Goal: Task Accomplishment & Management: Manage account settings

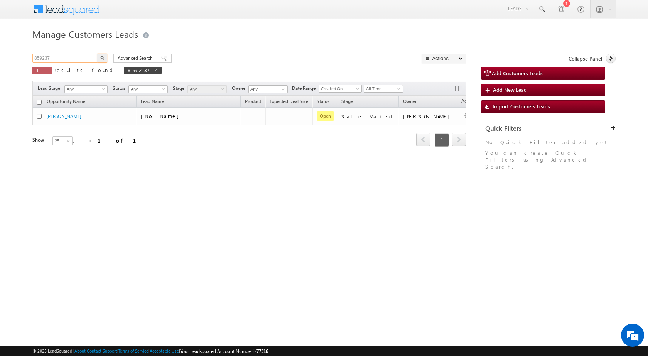
drag, startPoint x: 58, startPoint y: 57, endPoint x: 34, endPoint y: 57, distance: 23.5
click at [2, 57] on body "Menu [PERSON_NAME] sitar a7@ks erve." at bounding box center [324, 109] width 648 height 219
paste input "25282"
type input "825282"
click at [106, 58] on button "button" at bounding box center [102, 58] width 10 height 9
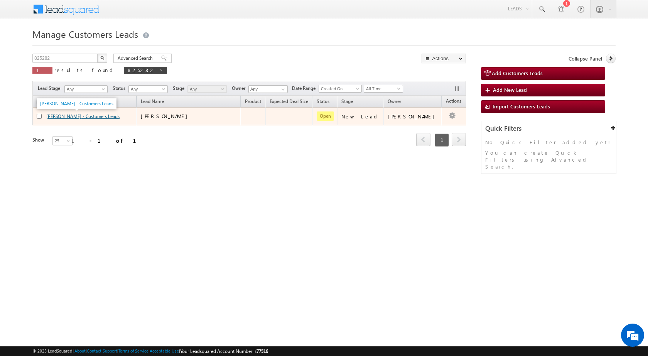
click at [80, 116] on link "[PERSON_NAME] - Customers Leads" at bounding box center [82, 116] width 73 height 6
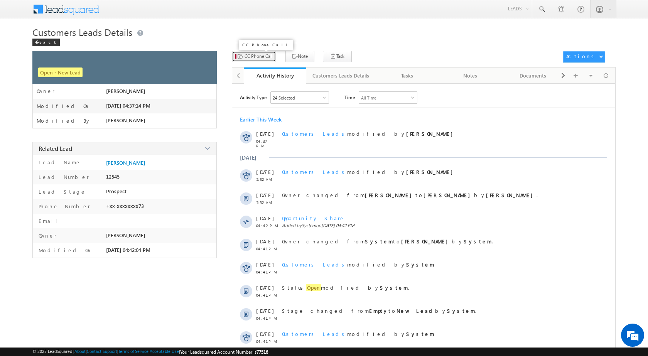
click at [269, 56] on span "CC Phone Call" at bounding box center [259, 56] width 28 height 7
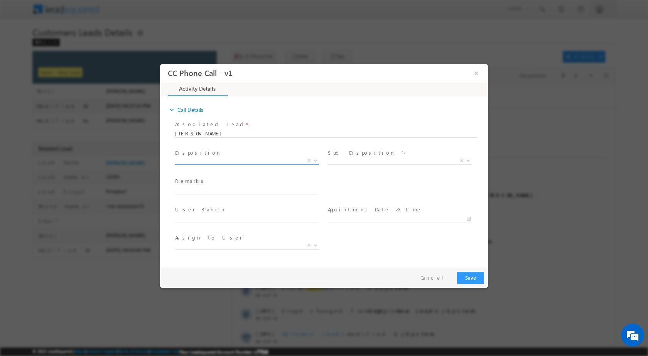
click at [316, 158] on span at bounding box center [315, 160] width 8 height 10
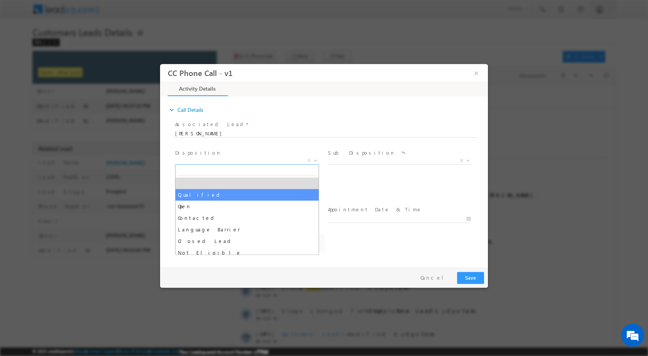
select select "Qualified"
select select "adnan.hasan@sgrlimited.in"
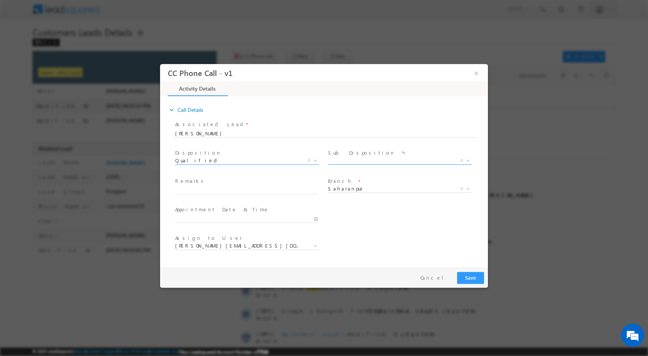
click at [468, 159] on b at bounding box center [468, 160] width 5 height 3
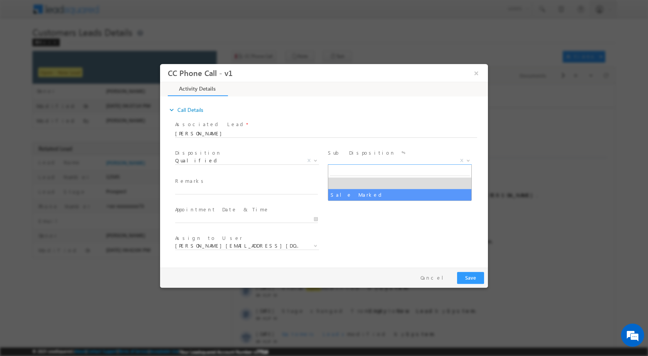
select select "Sale Marked"
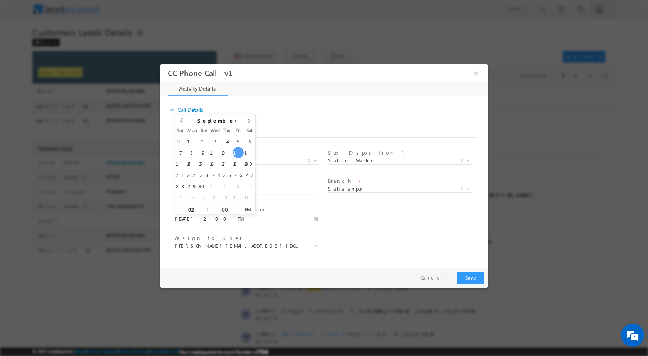
click at [315, 219] on input "09/12/2025 2:00 PM" at bounding box center [246, 219] width 143 height 8
type input "09/13/2025 2:00 PM"
type input "11"
type input "09/13/2025 11:00 AM"
drag, startPoint x: 250, startPoint y: 207, endPoint x: 257, endPoint y: 203, distance: 7.8
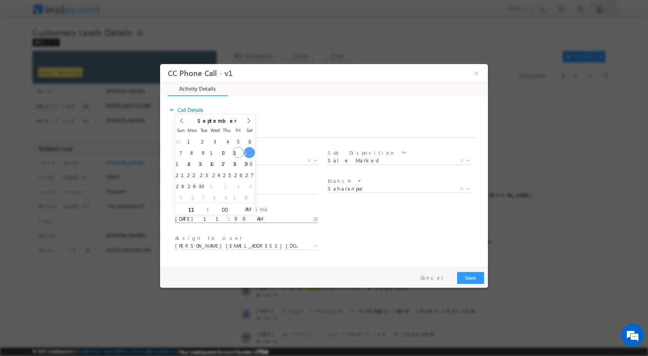
click at [250, 207] on span "AM" at bounding box center [248, 209] width 14 height 12
click at [365, 221] on div "User Branch * Appointment Date & Time * 09/13/2025 11:00 AM" at bounding box center [331, 218] width 315 height 29
click at [311, 242] on span at bounding box center [315, 245] width 8 height 10
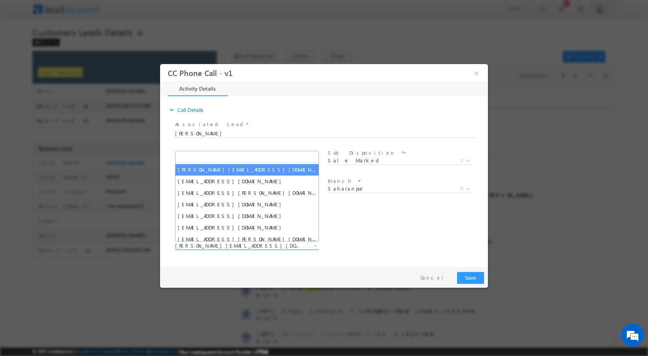
type input "kunal.kumar1@sgrlimited.in"
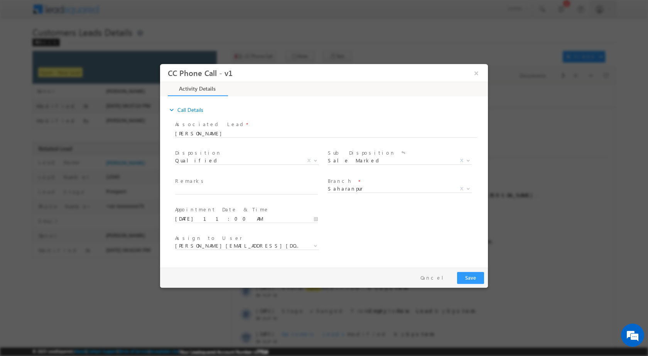
click at [259, 261] on div "expand_more Call Details Associated Lead * KURBAN KURBAN KHAN KURBAN KURBAN KHAN" at bounding box center [326, 180] width 324 height 167
click at [221, 188] on input "text" at bounding box center [246, 190] width 143 height 8
paste input "12/09-Customer name is KURBAN KHAN Customer age is 45 yrs loan type is BT+ top …"
click at [309, 189] on input "12/09-Customer name is KURBAN KHAN Customer age is 45 yrs loan type is BT+ top …" at bounding box center [246, 190] width 143 height 8
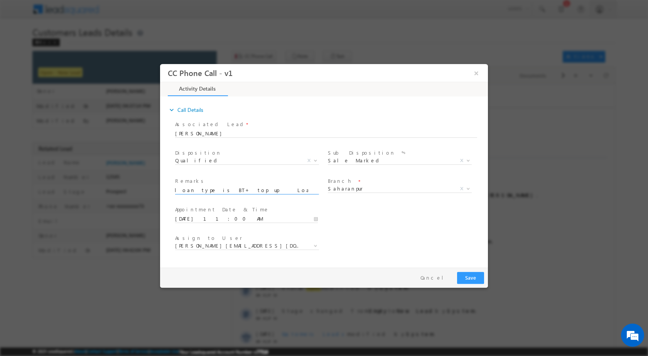
type input "12/09-Customer name is KURBAN KHAN Customer age is 45 yrs loan type is BT+ top …"
click at [399, 240] on div "Assign to User * adnan.hasan@sgrlimited.in ajay.kashyap@sgrlimited.in amit.vish…" at bounding box center [331, 246] width 315 height 29
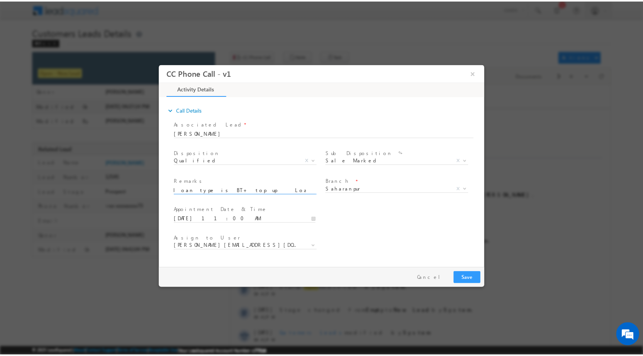
scroll to position [0, 0]
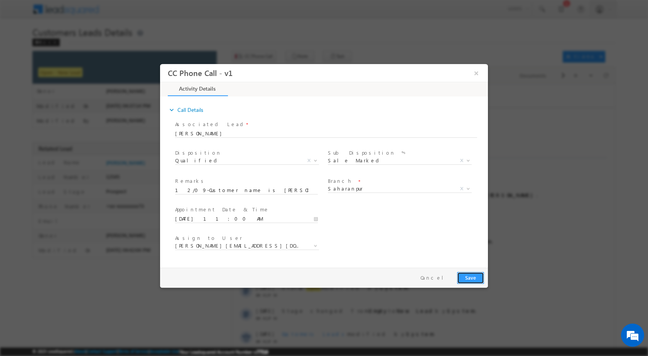
click at [464, 277] on button "Save" at bounding box center [470, 278] width 27 height 12
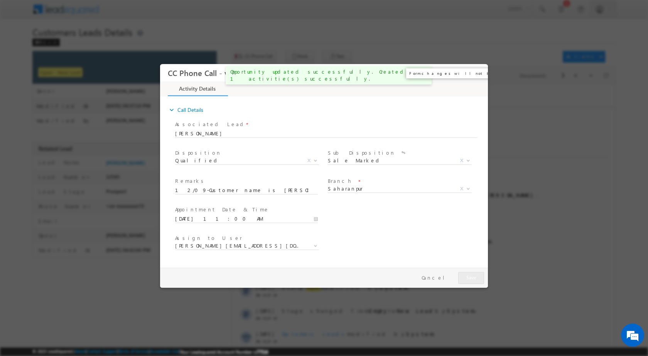
click at [475, 78] on button "×" at bounding box center [476, 73] width 13 height 14
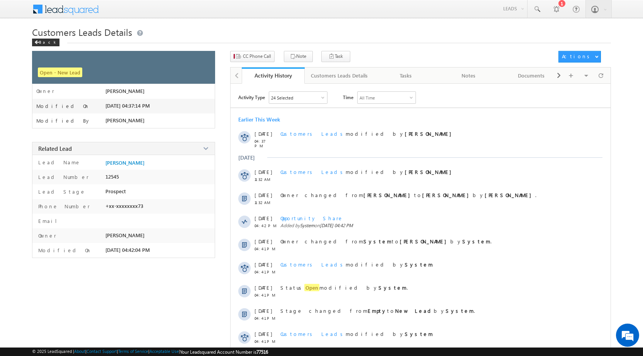
drag, startPoint x: 47, startPoint y: 42, endPoint x: 51, endPoint y: 38, distance: 5.2
click at [47, 42] on div "Back" at bounding box center [45, 43] width 27 height 8
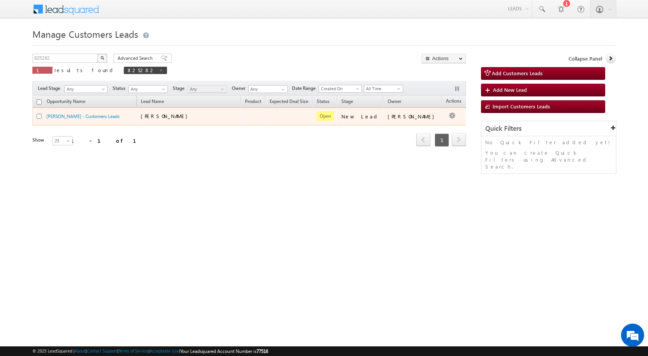
click at [430, 122] on td "[PERSON_NAME]" at bounding box center [413, 117] width 58 height 18
click at [448, 115] on button "button" at bounding box center [452, 116] width 8 height 8
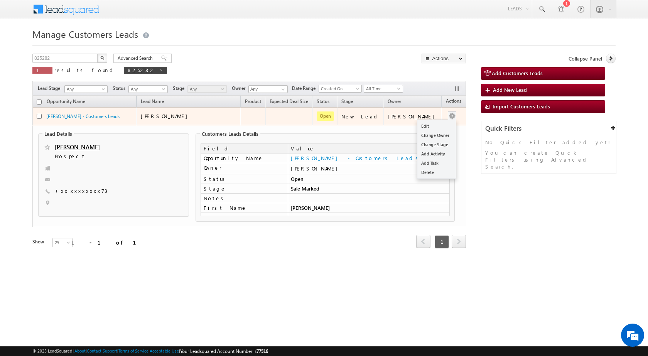
click at [446, 112] on div "Edit Change Owner Change Stage Add Activity Add Task Delete" at bounding box center [452, 117] width 12 height 10
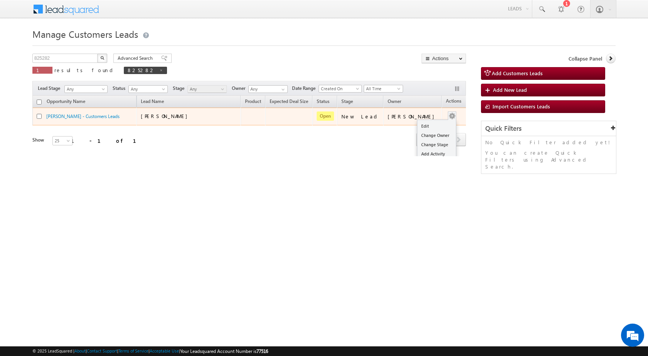
click at [446, 116] on td "Edit Change Owner Change Stage Add Activity Add Task Delete" at bounding box center [458, 117] width 32 height 18
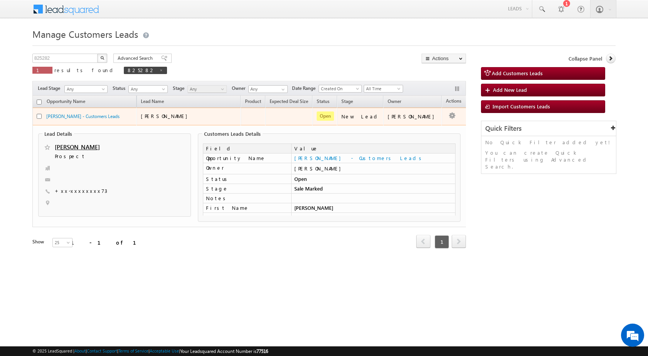
click at [430, 122] on td "[PERSON_NAME]" at bounding box center [413, 117] width 58 height 18
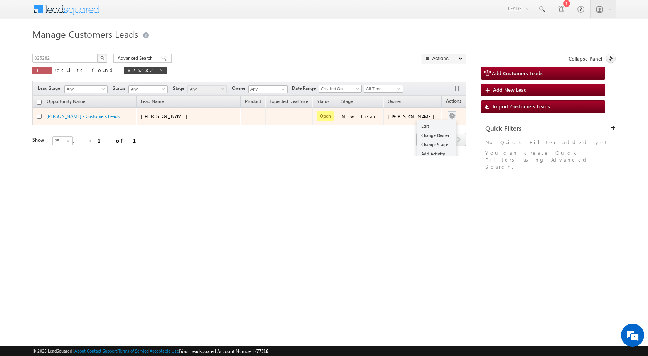
click at [435, 120] on ul "Edit Change Owner Change Stage Add Activity Add Task Delete" at bounding box center [436, 149] width 39 height 59
click at [431, 124] on link "Edit" at bounding box center [437, 126] width 39 height 9
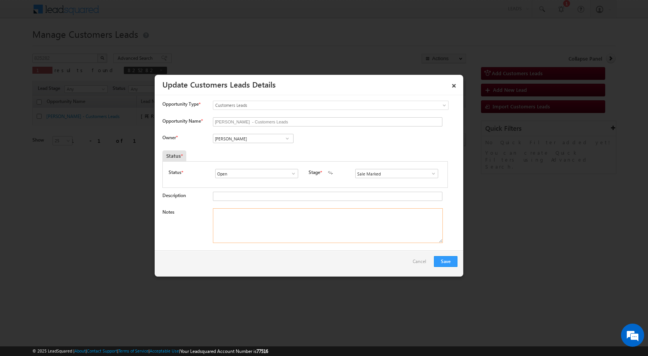
click at [277, 227] on textarea "Notes" at bounding box center [328, 225] width 230 height 35
paste textarea "12/09-Customer name is KURBAN KHAN Customer age is 45 yrs loan type is BT+ top …"
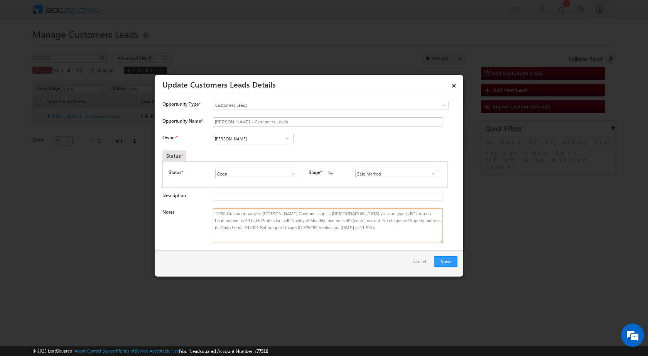
type textarea "12/09-Customer name is KURBAN KHAN Customer age is 45 yrs loan type is BT+ top …"
click at [285, 137] on span at bounding box center [288, 138] width 8 height 6
paste input "kunal.kumar1@sgrlimited.i"
click at [254, 154] on span "kunal.kumar1@sgrlimited.in" at bounding box center [250, 154] width 69 height 6
type input "[PERSON_NAME]"
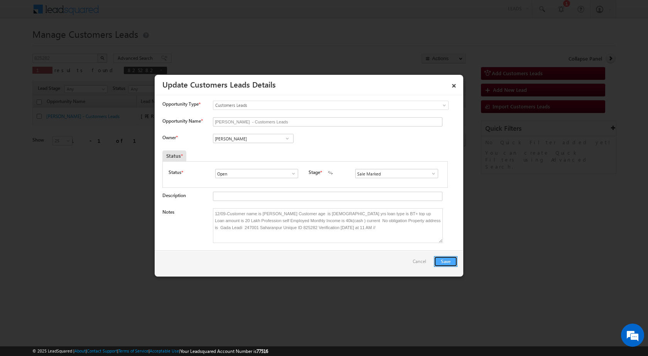
click at [450, 261] on button "Save" at bounding box center [446, 261] width 24 height 11
